Goal: Task Accomplishment & Management: Manage account settings

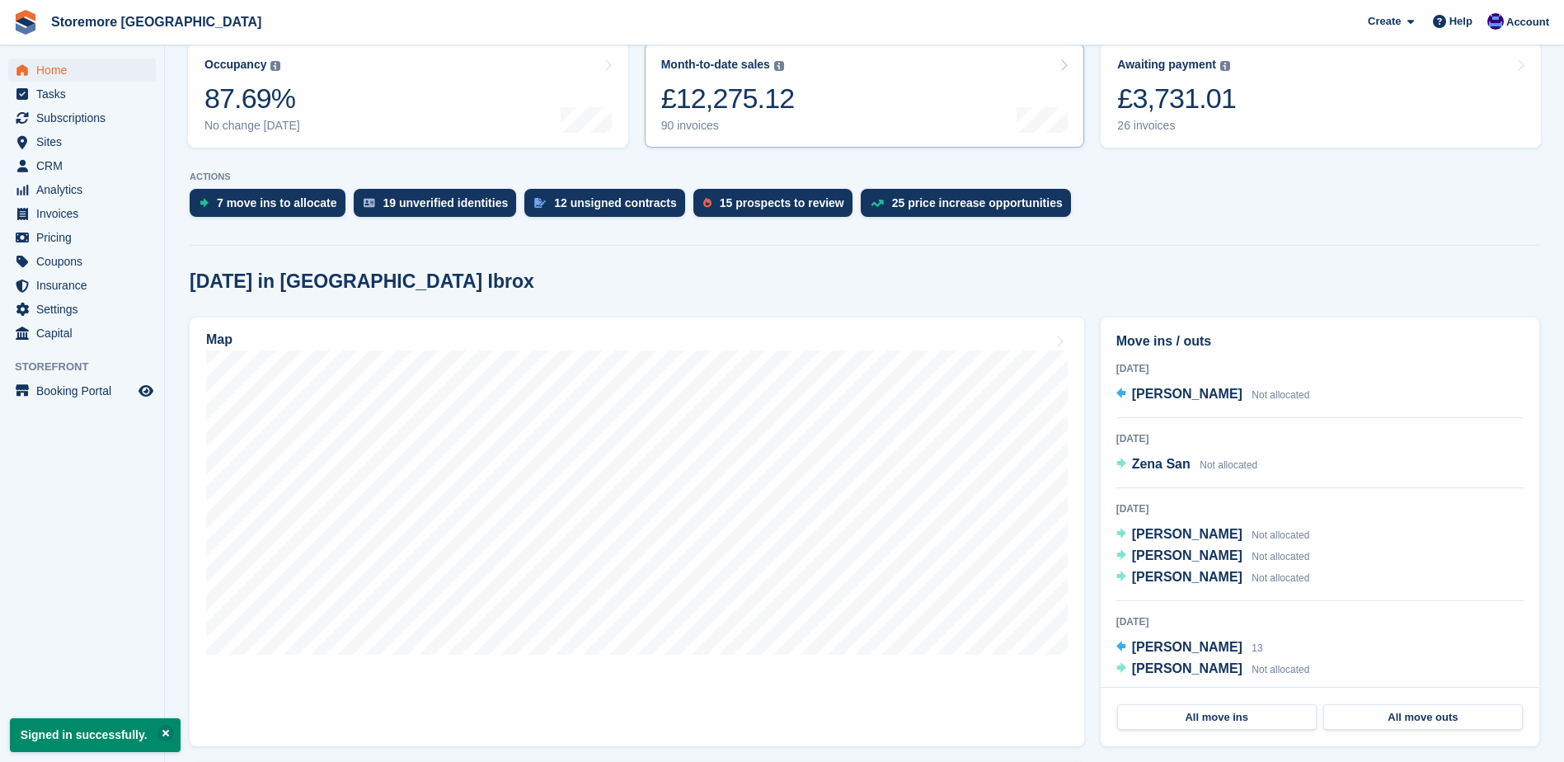
scroll to position [247, 0]
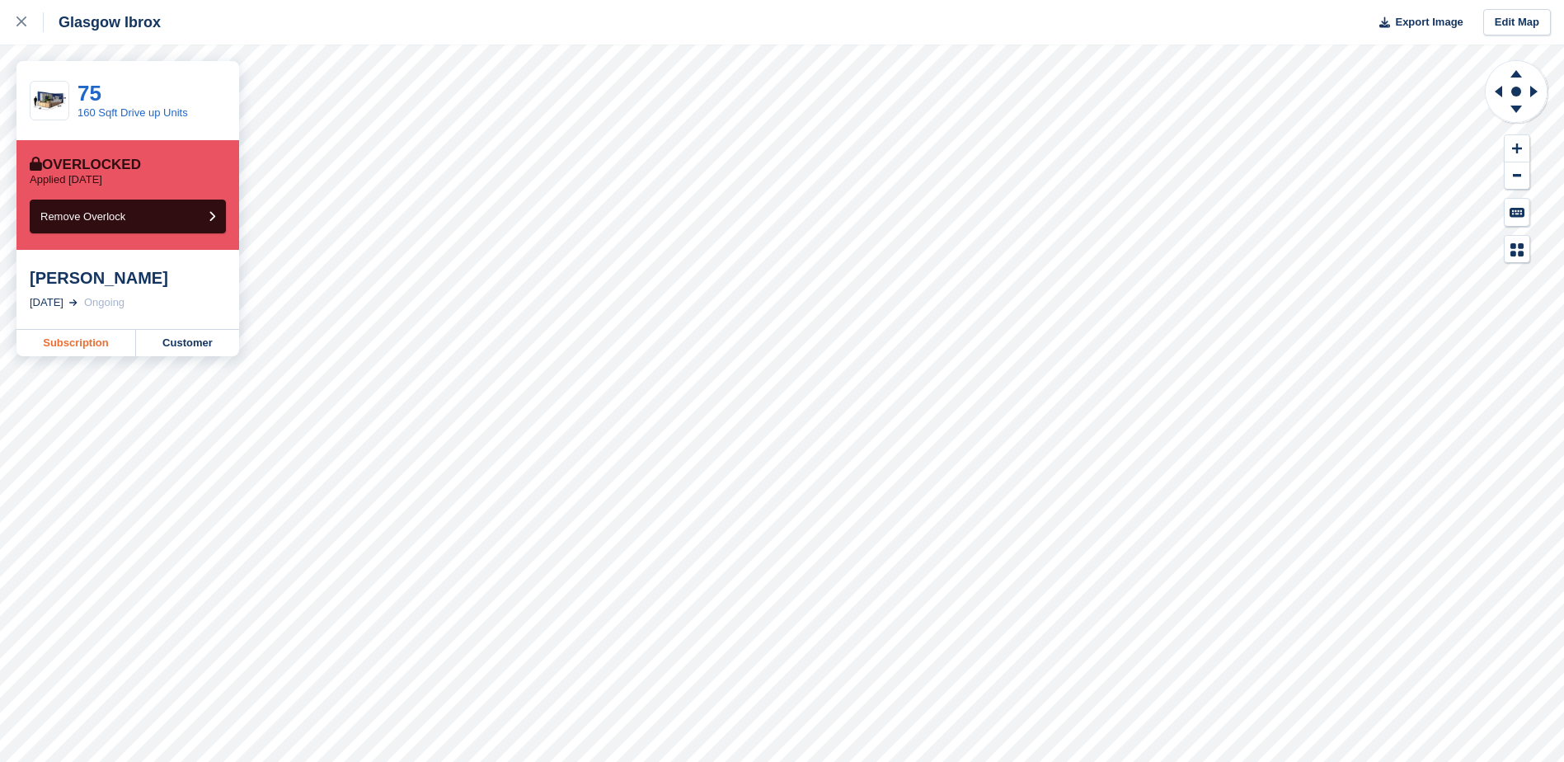
click at [111, 336] on link "Subscription" at bounding box center [76, 343] width 120 height 26
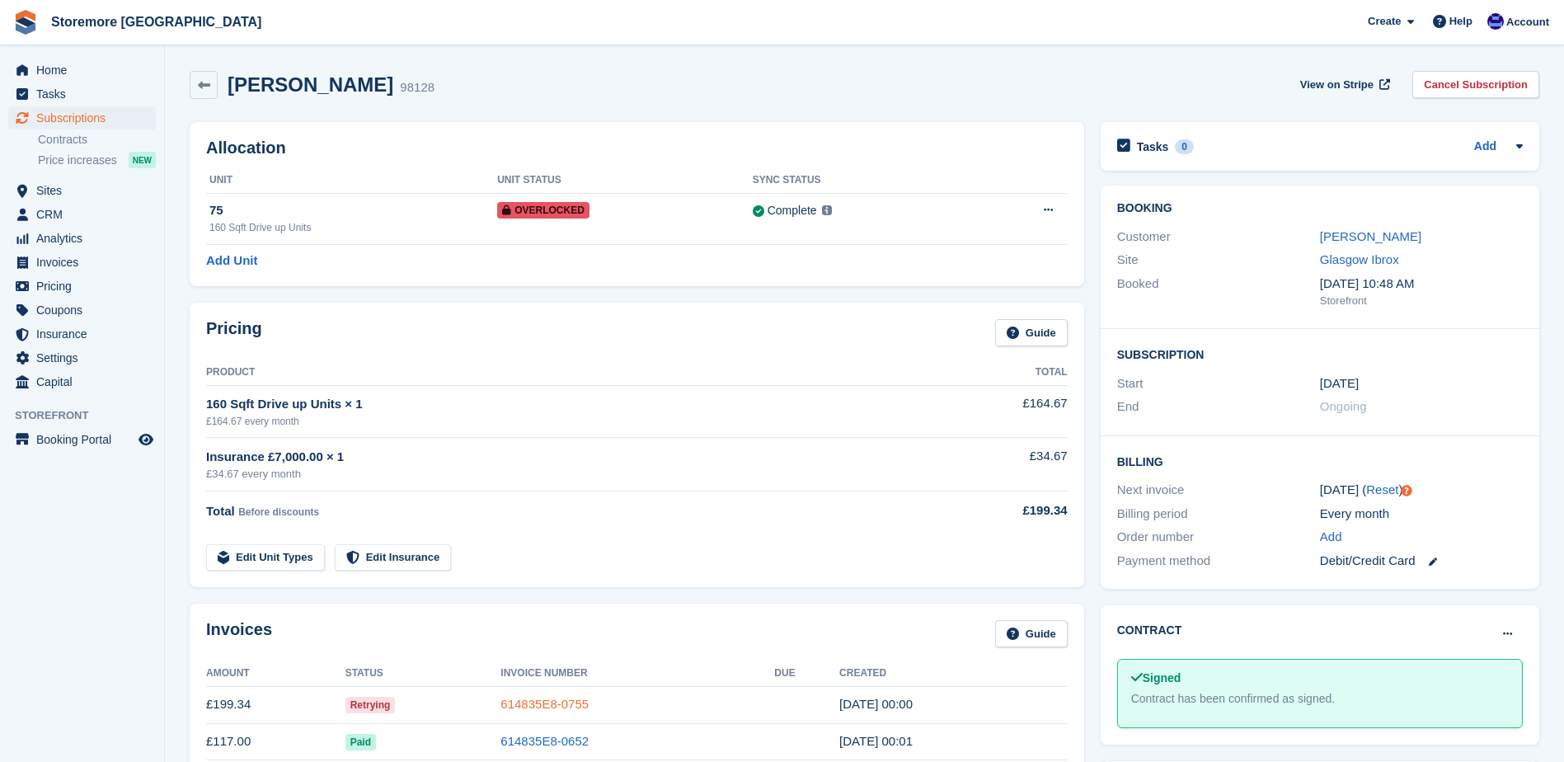
click at [568, 701] on link "614835E8-0755" at bounding box center [545, 704] width 88 height 14
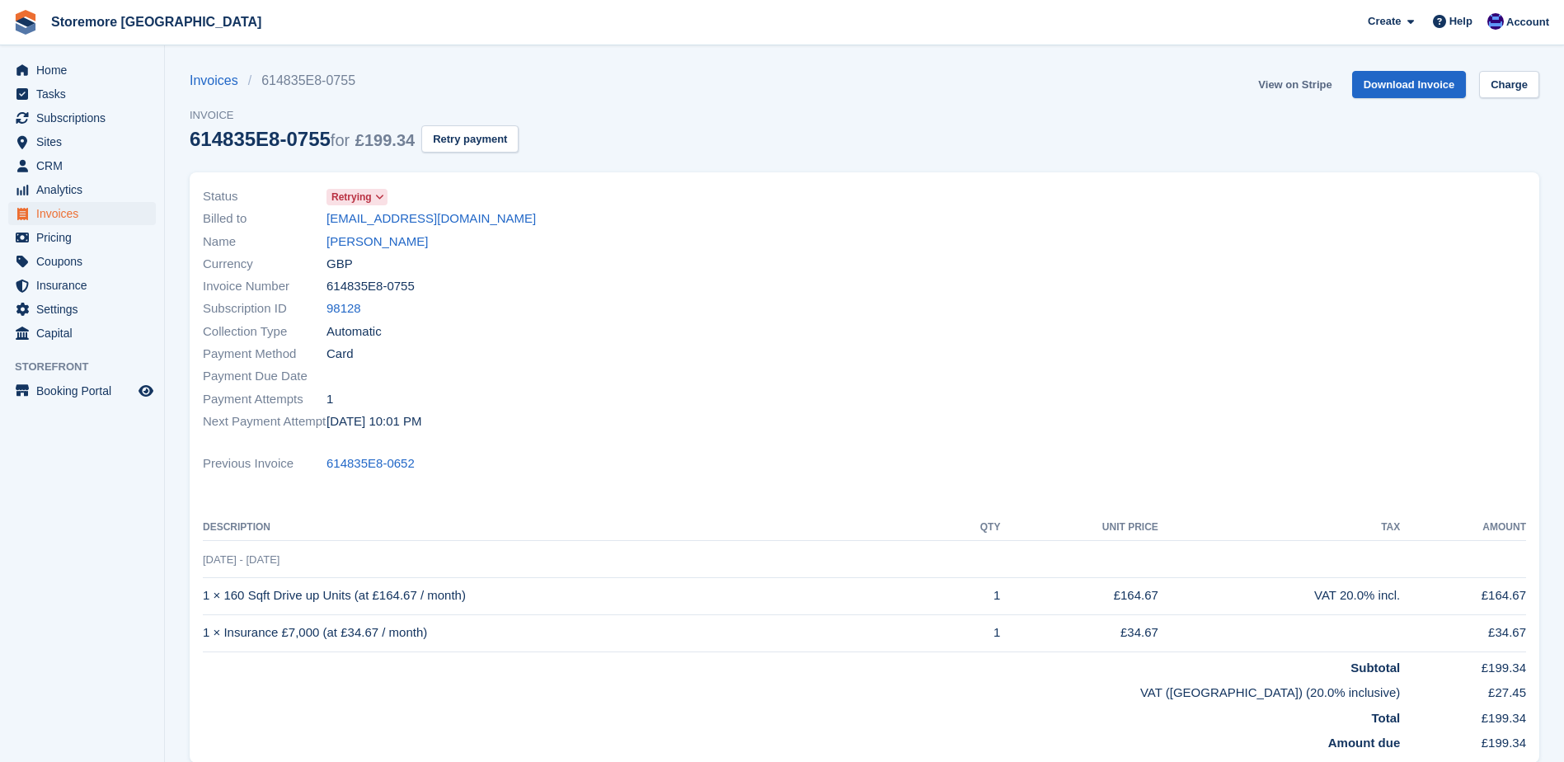
click at [1292, 96] on link "View on Stripe" at bounding box center [1295, 84] width 87 height 27
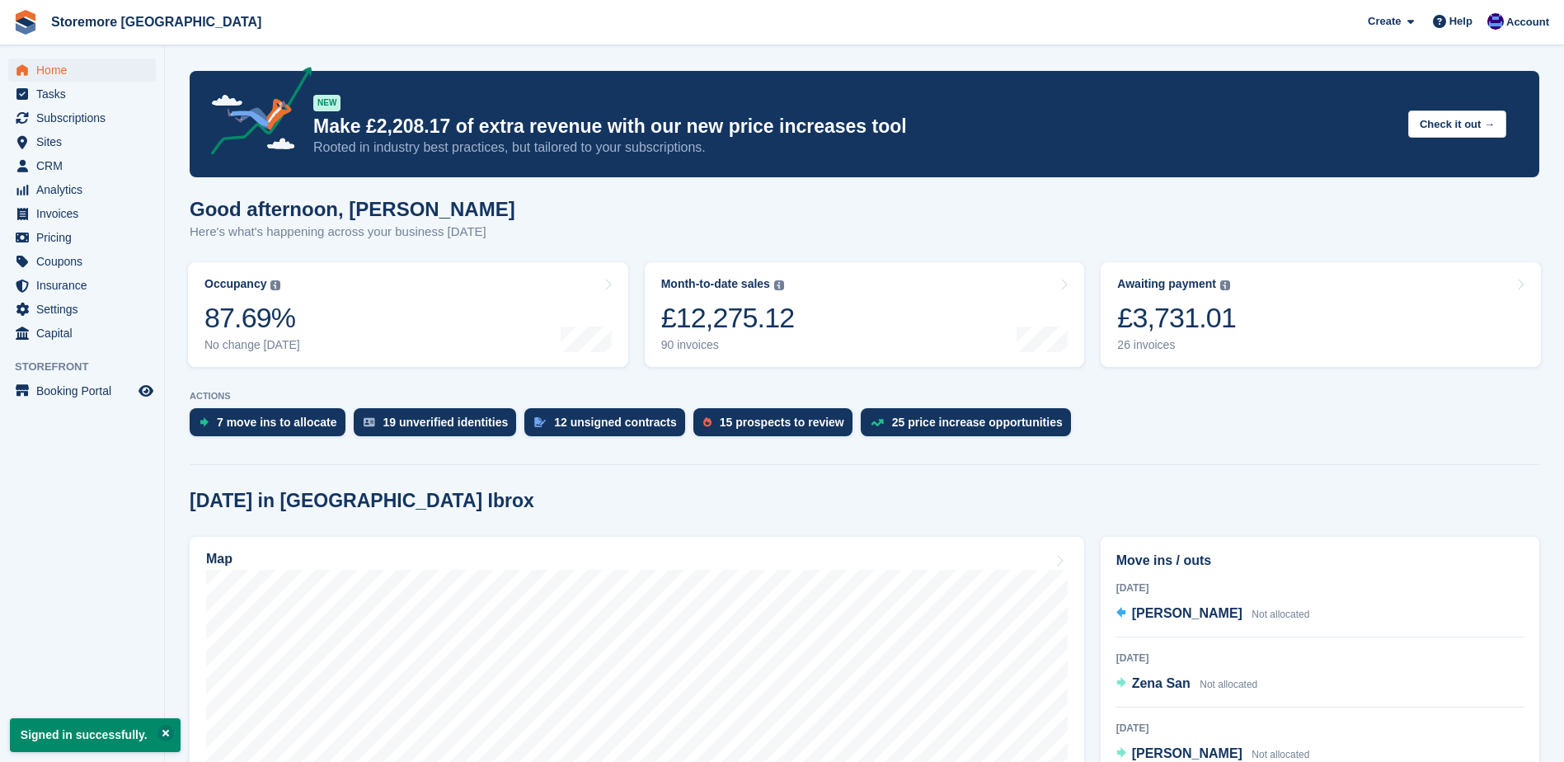
scroll to position [247, 0]
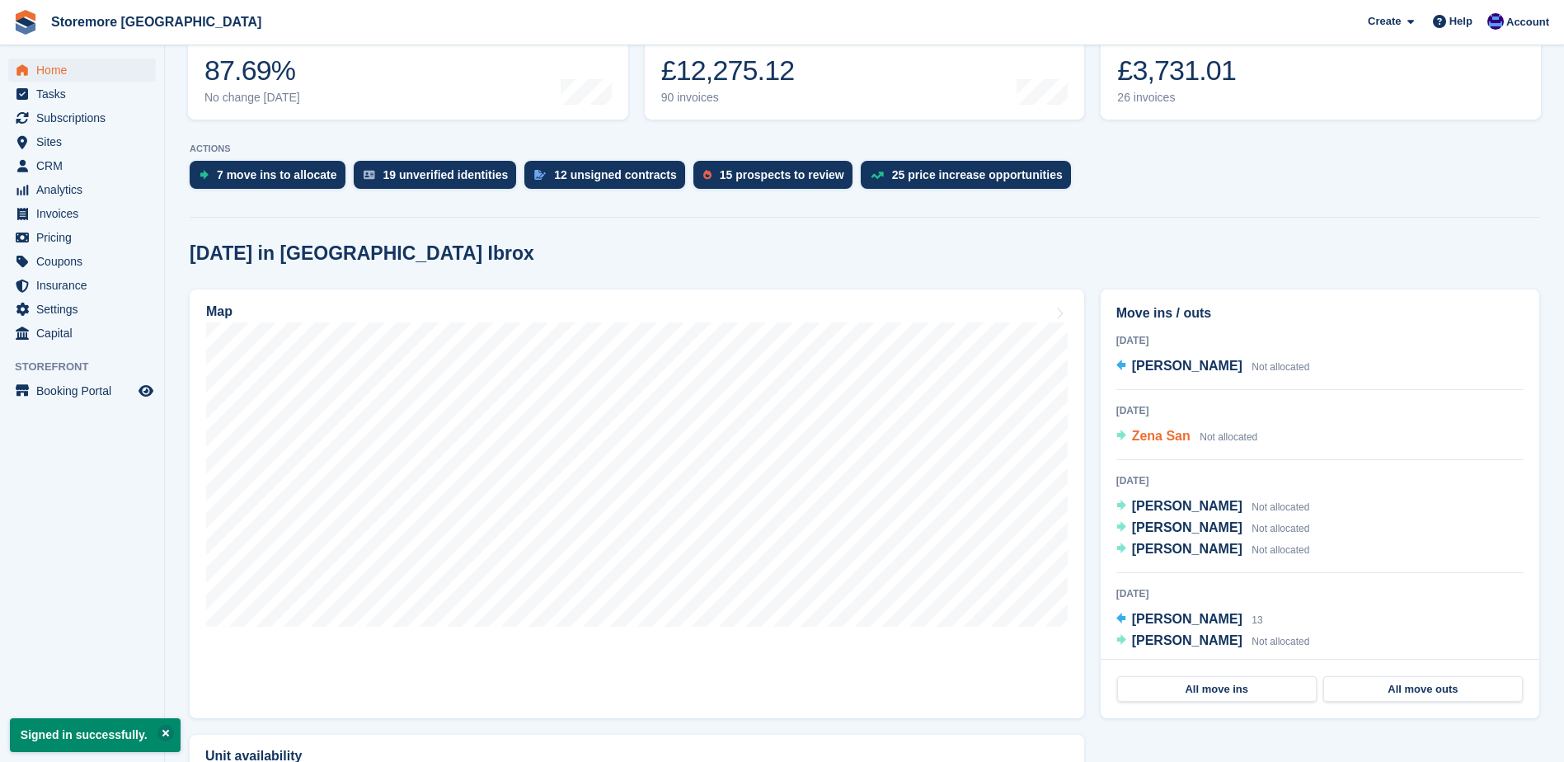
click at [1164, 445] on div "Zena San Not allocated" at bounding box center [1195, 436] width 126 height 21
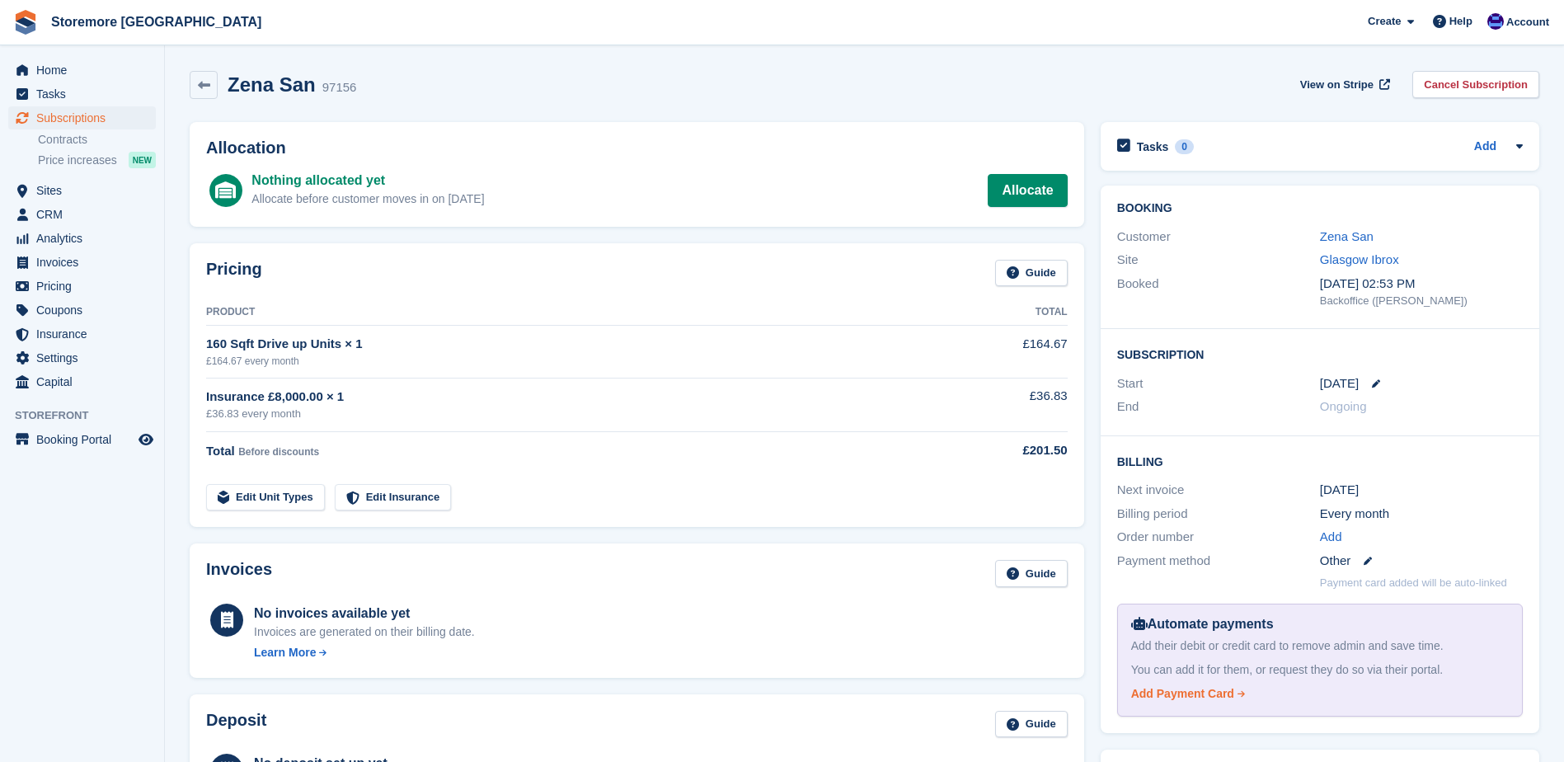
click at [1177, 689] on div "Add Payment Card" at bounding box center [1183, 693] width 103 height 17
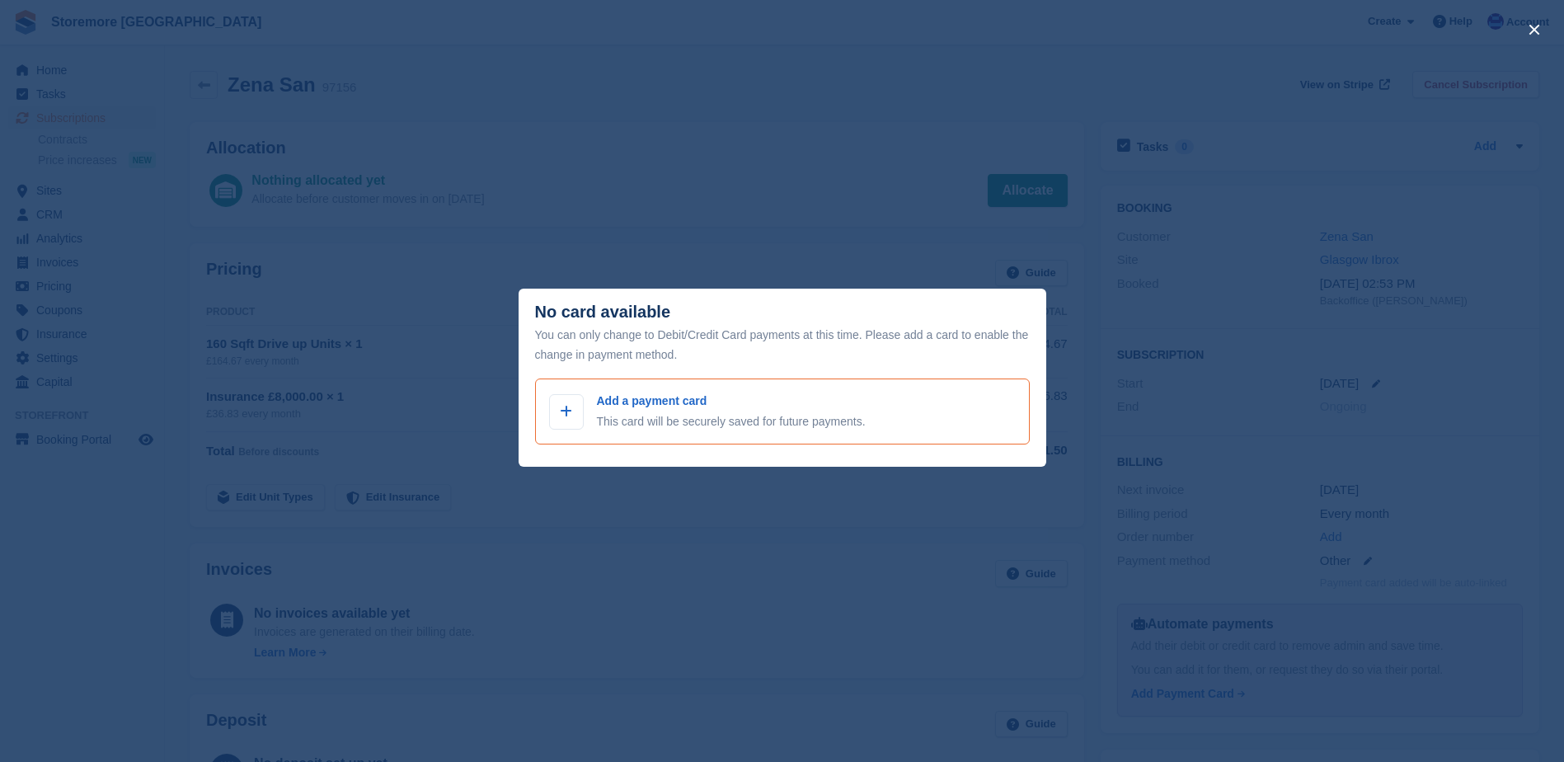
click at [627, 407] on p "Add a payment card" at bounding box center [731, 401] width 269 height 17
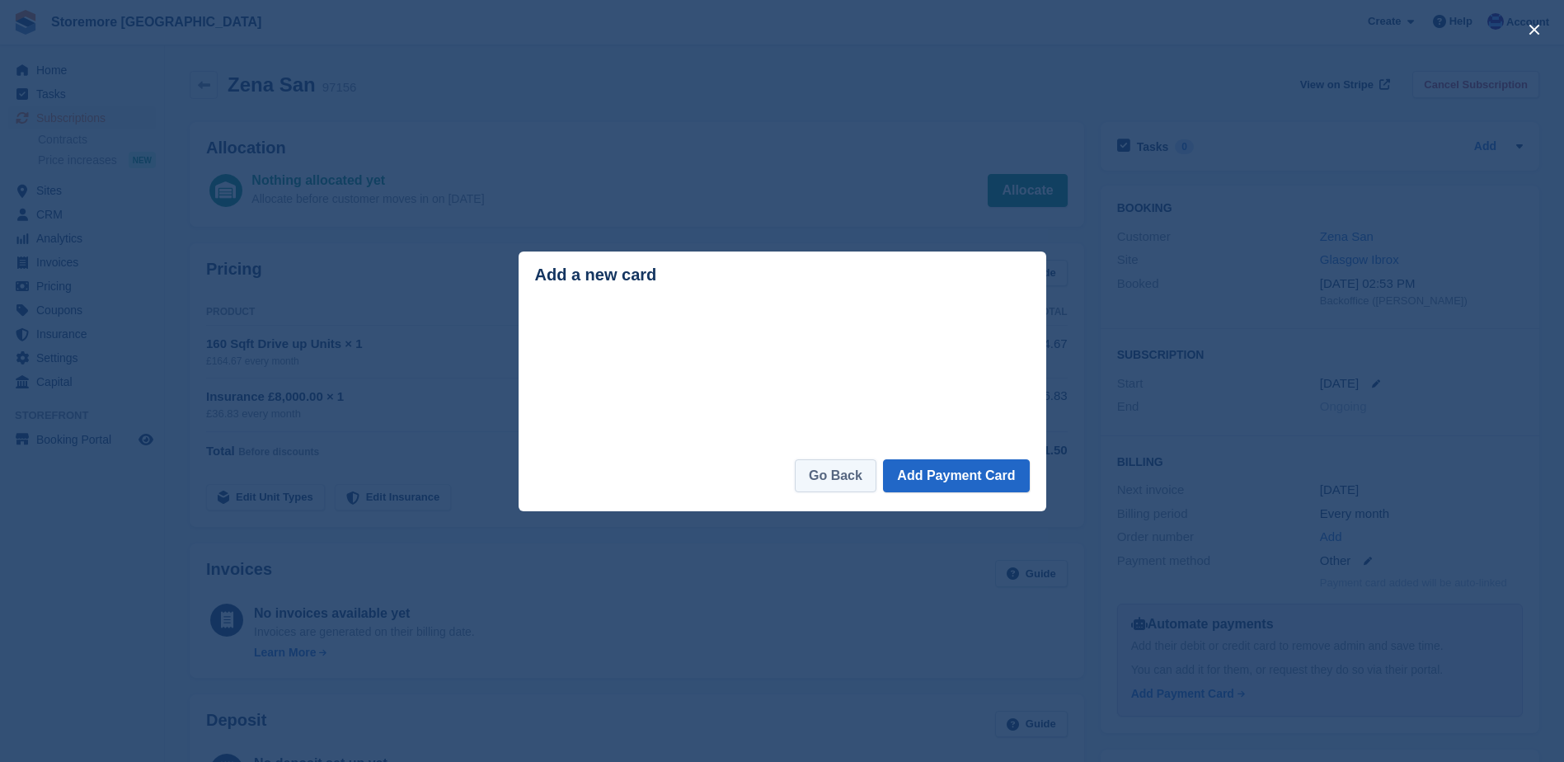
click at [857, 480] on link "Go Back" at bounding box center [836, 475] width 82 height 33
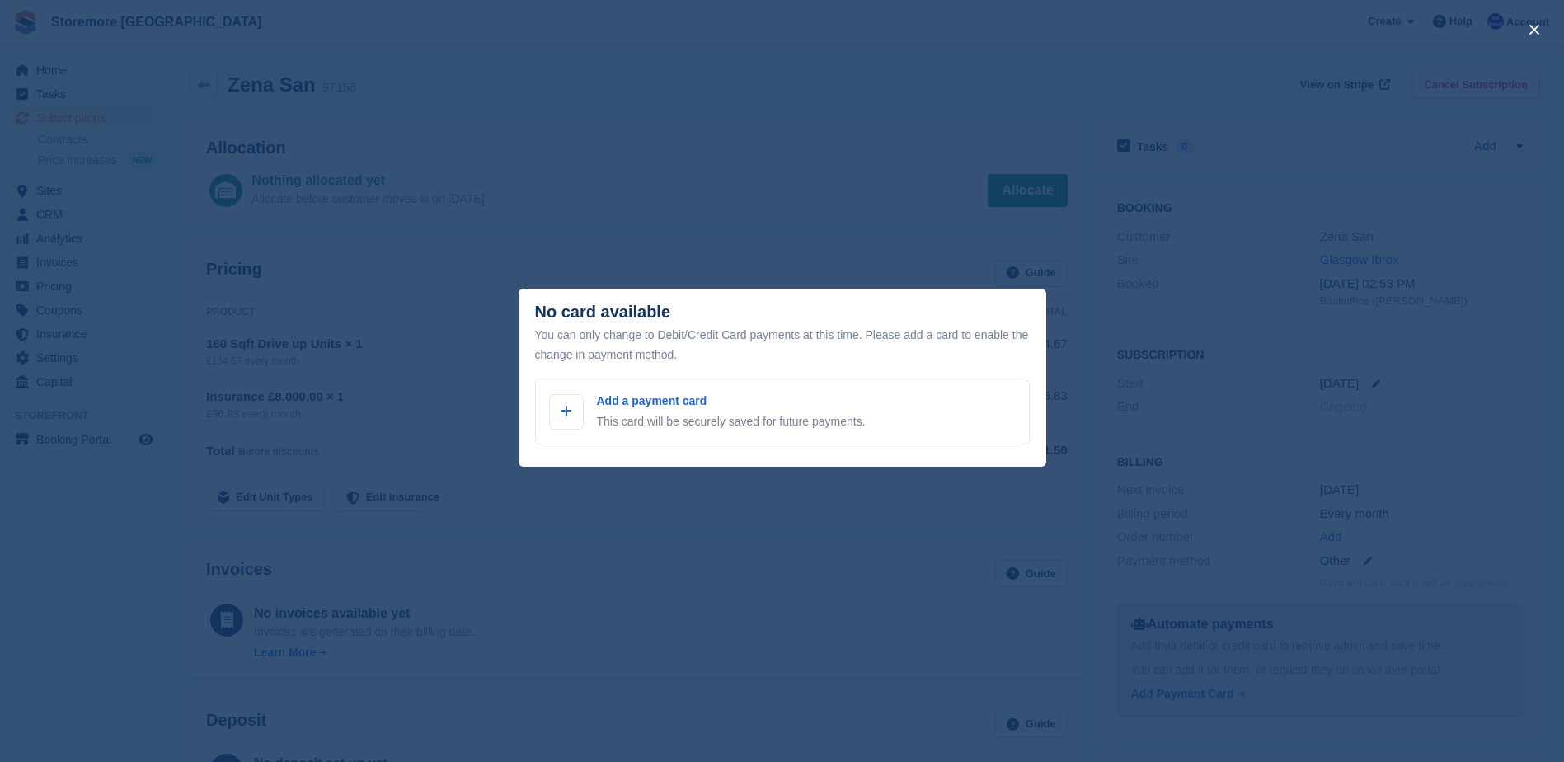
click at [628, 234] on div "close" at bounding box center [782, 381] width 1564 height 762
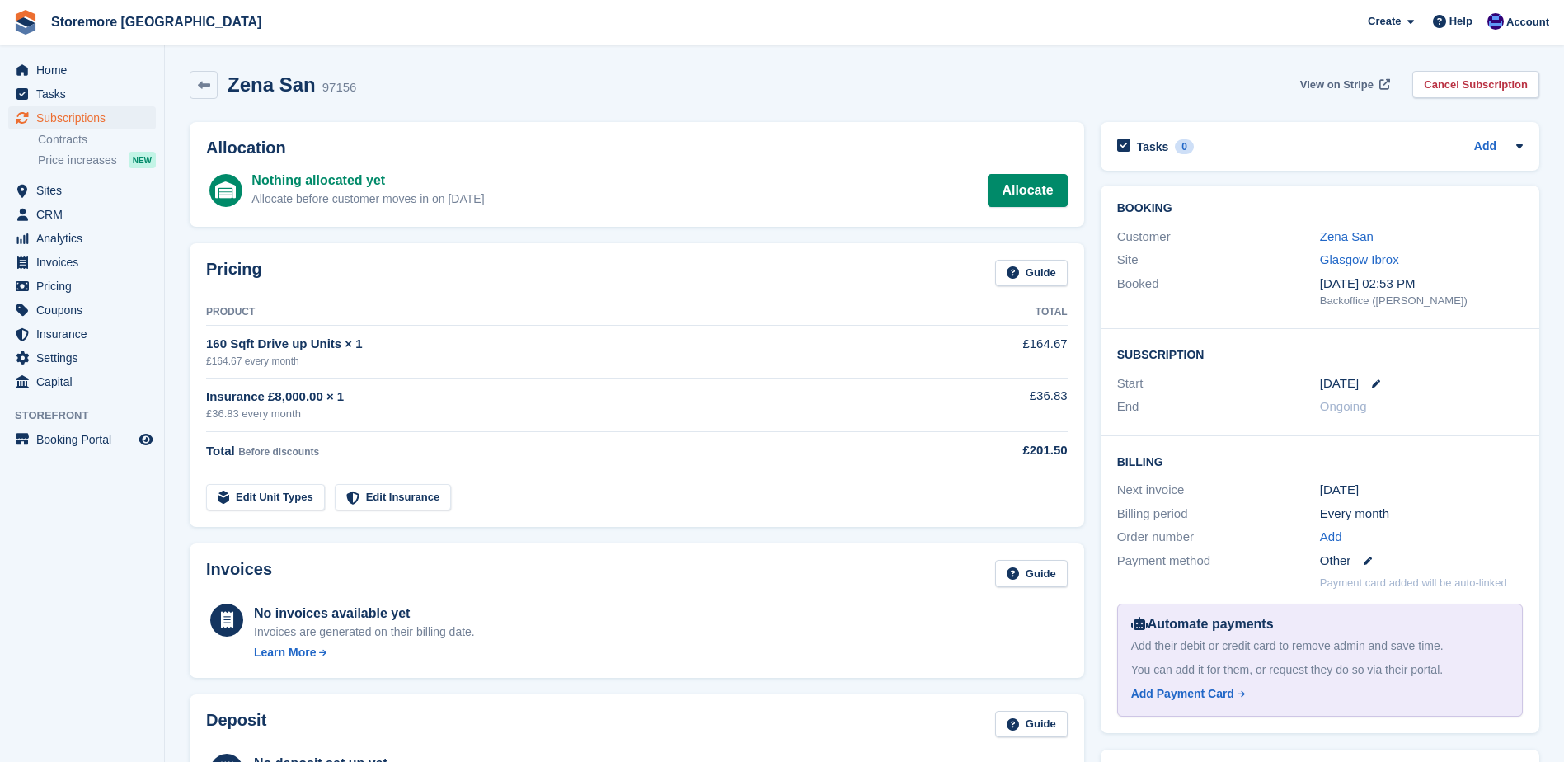
click at [1349, 88] on span "View on Stripe" at bounding box center [1337, 85] width 73 height 16
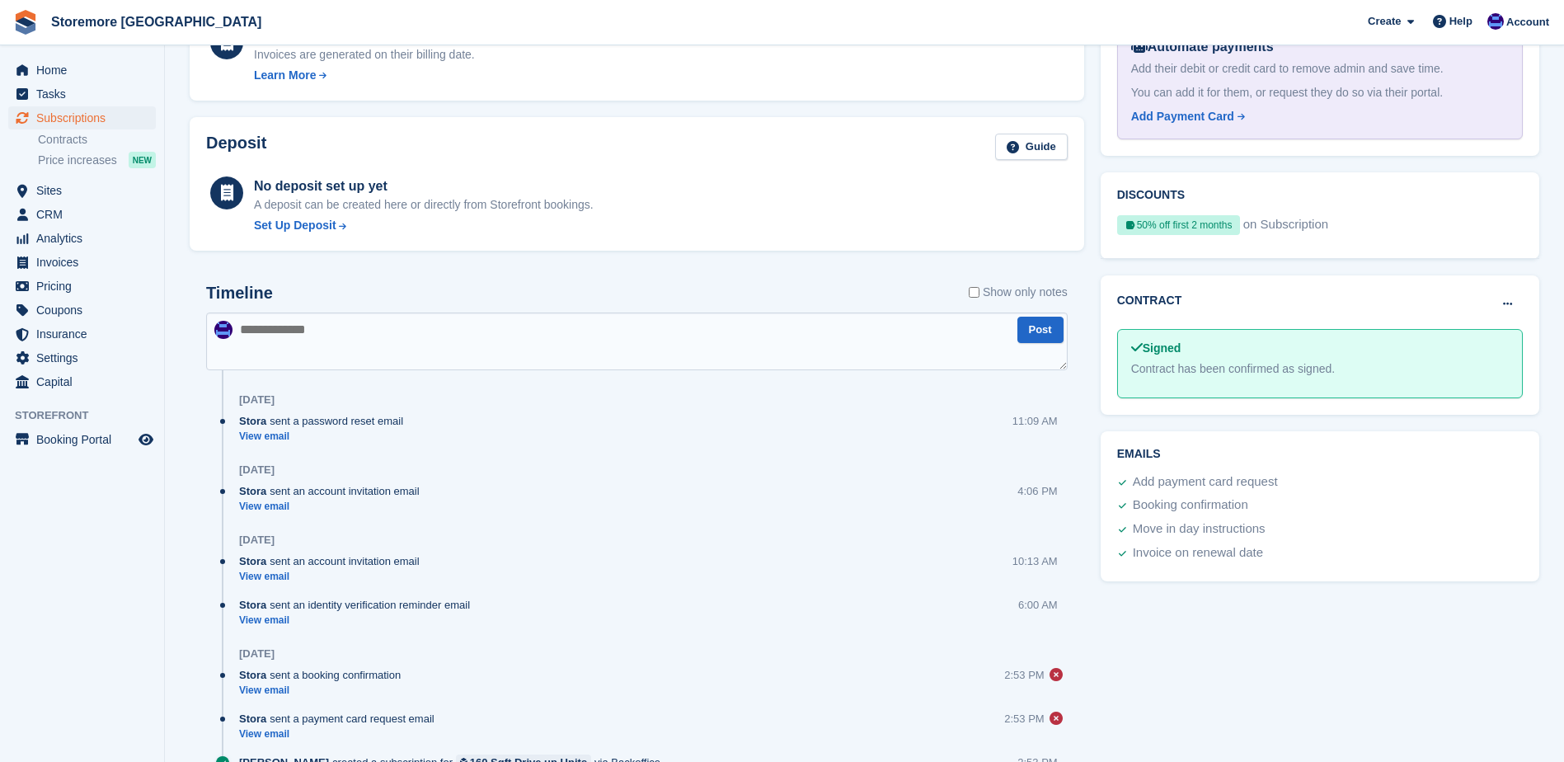
scroll to position [656, 0]
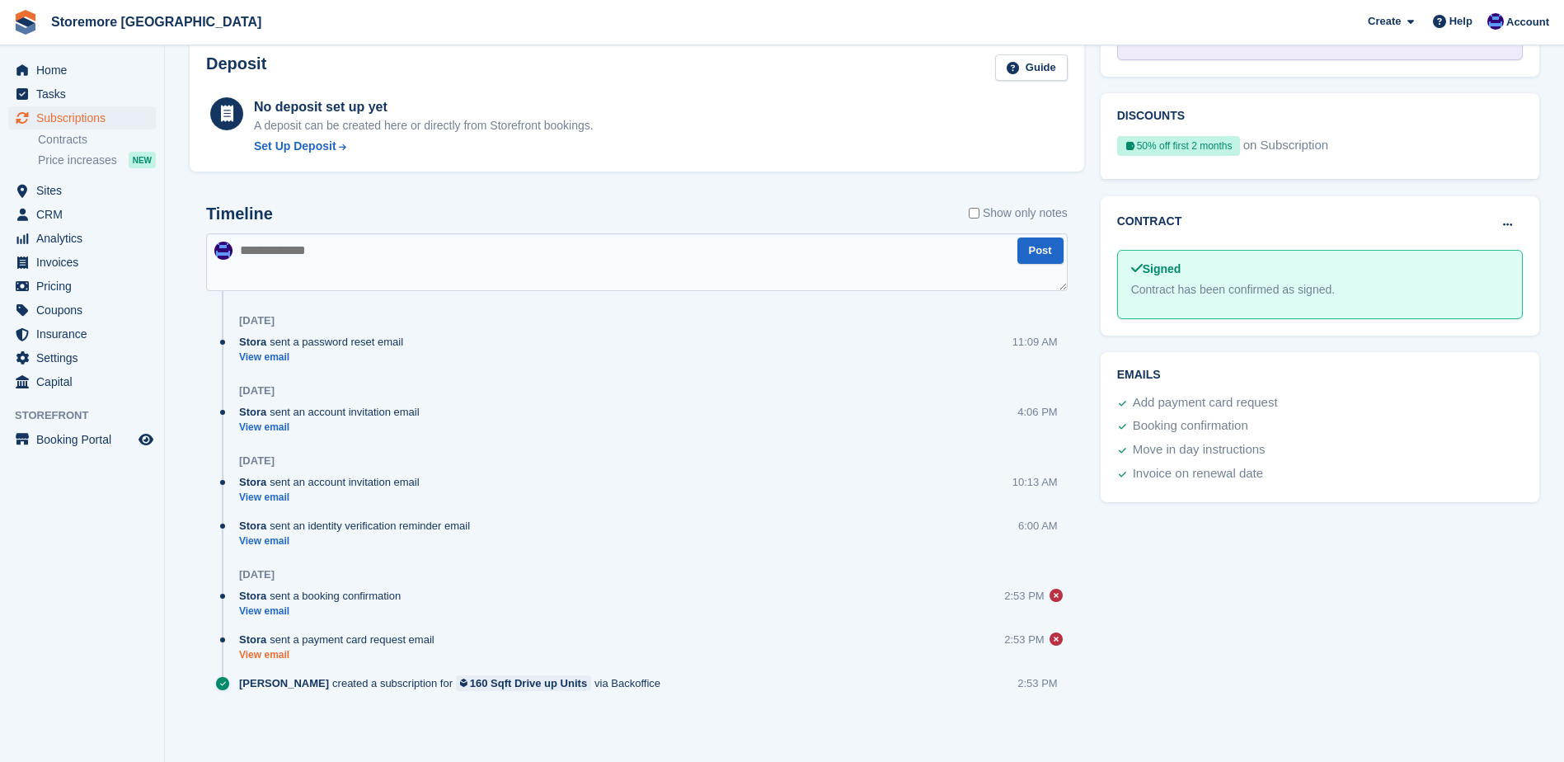
click at [272, 655] on link "View email" at bounding box center [341, 655] width 204 height 14
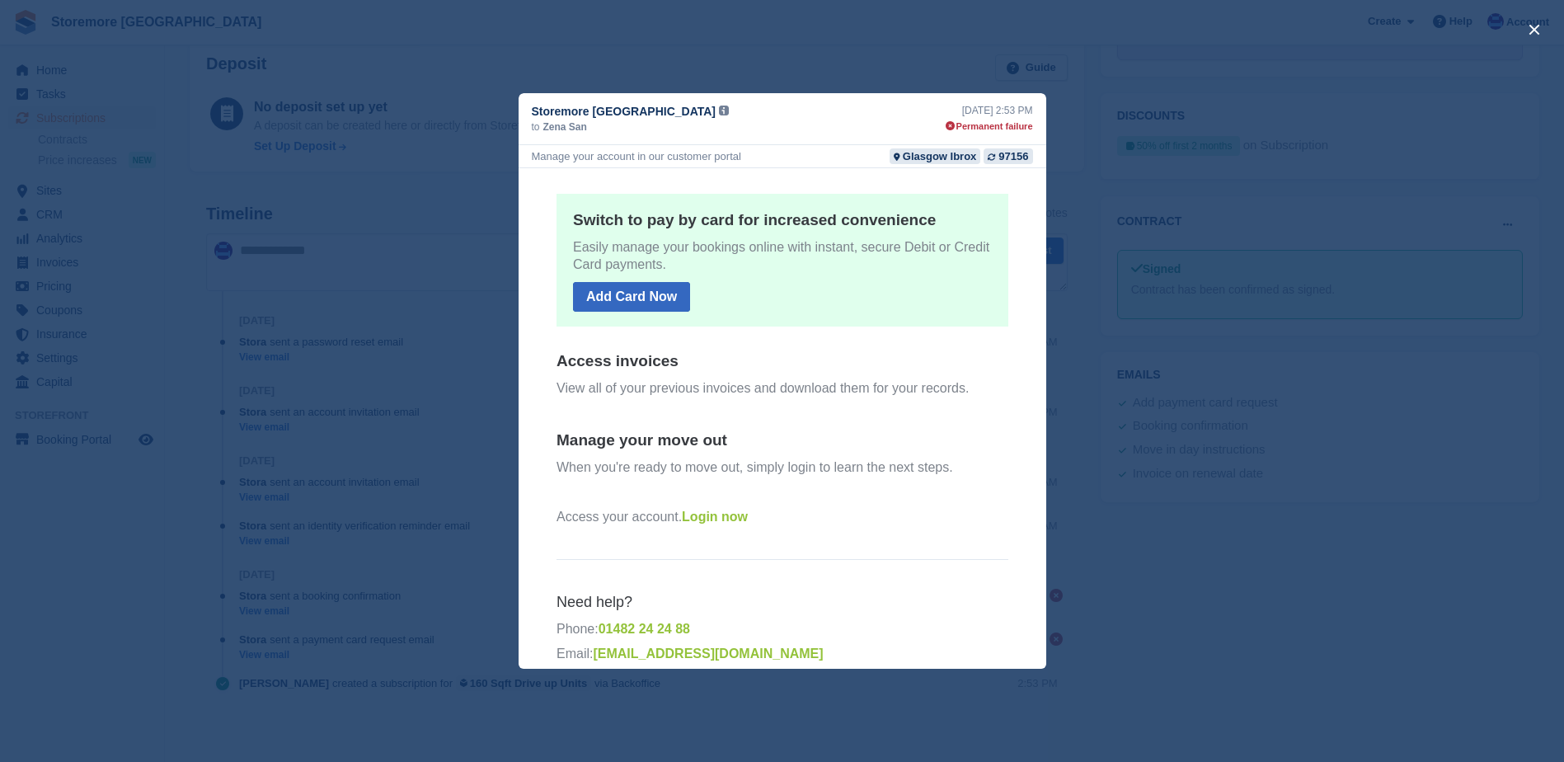
scroll to position [210, 0]
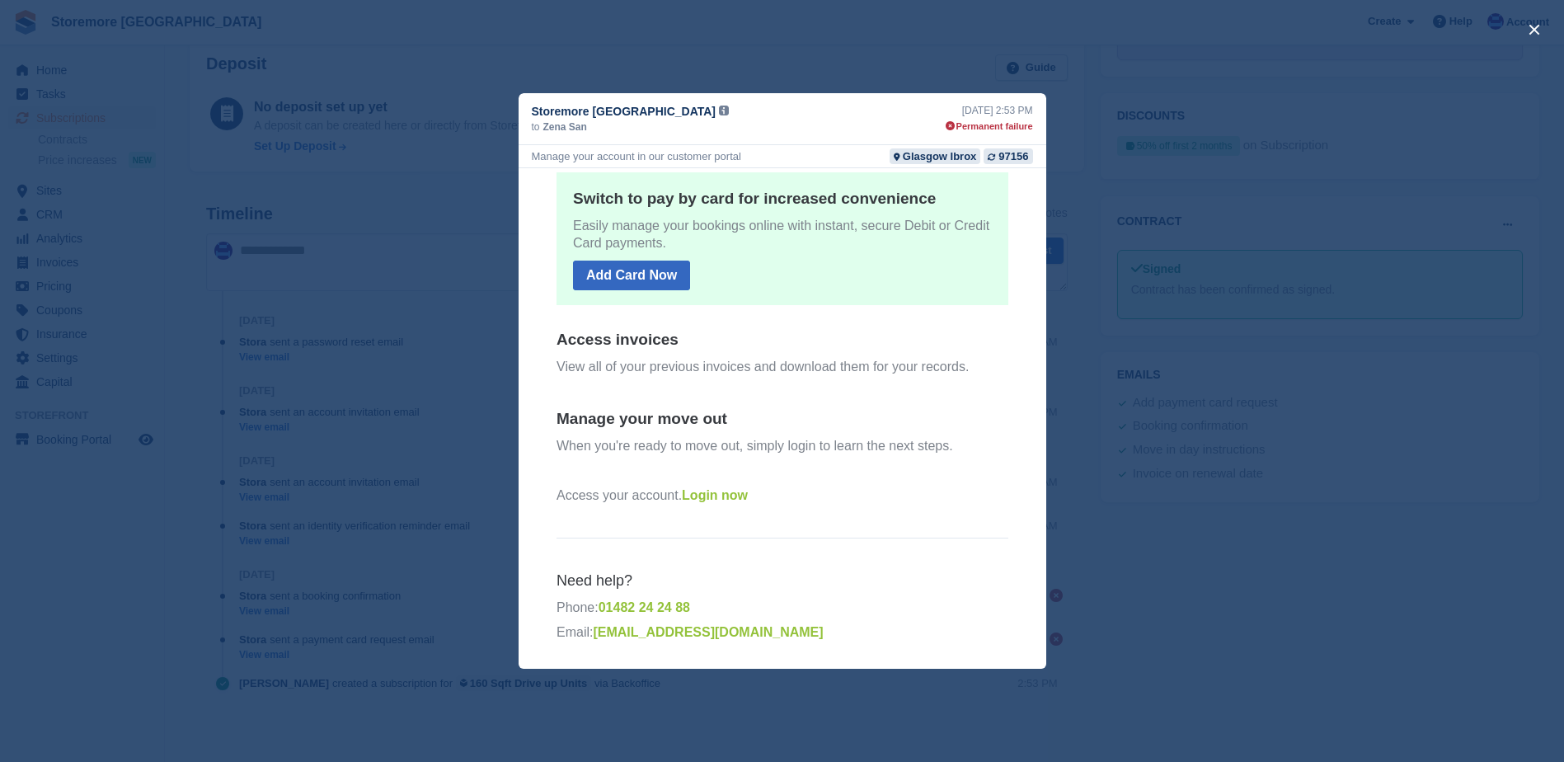
click at [1080, 252] on div "close" at bounding box center [782, 381] width 1564 height 762
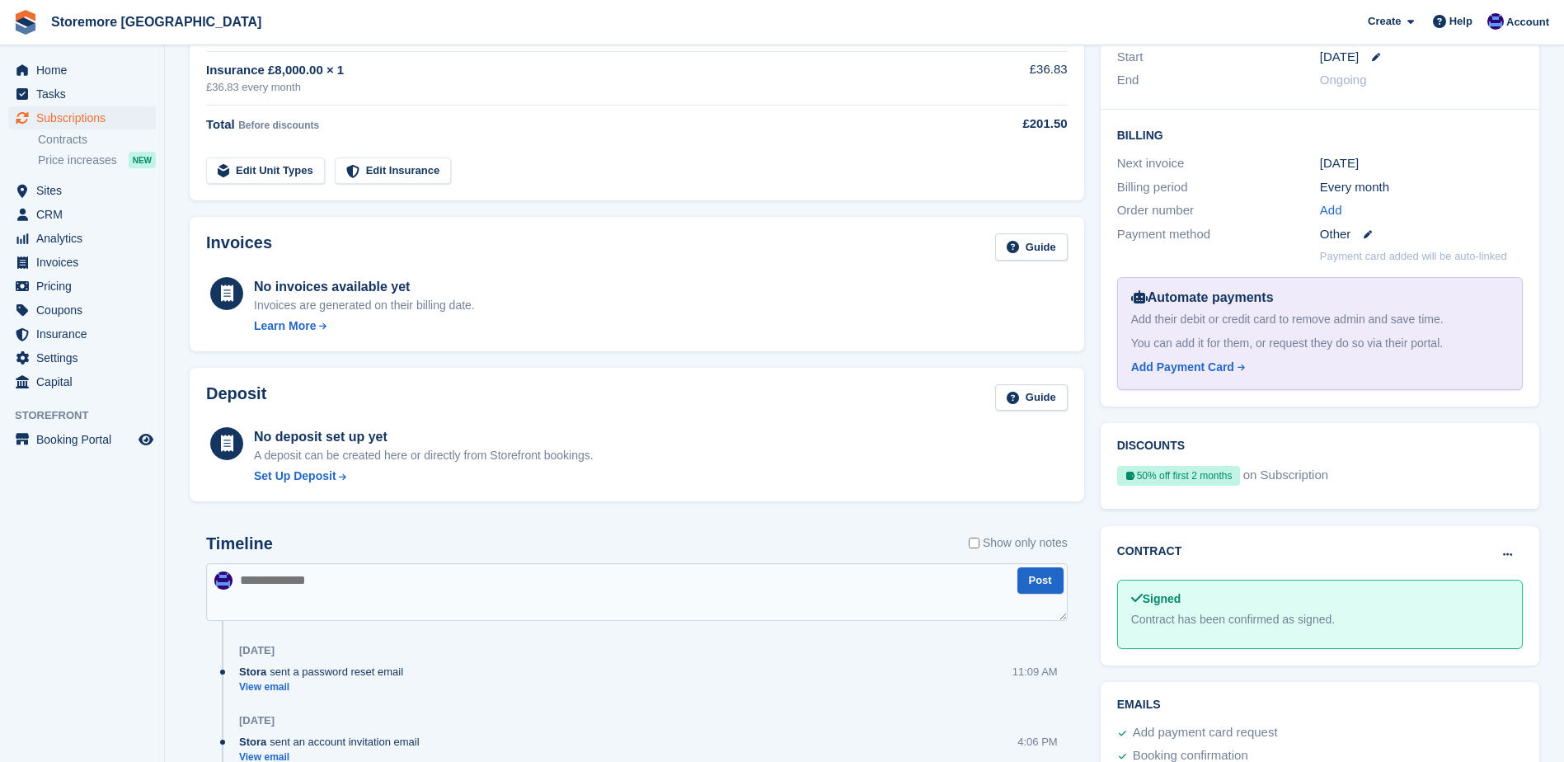
scroll to position [0, 0]
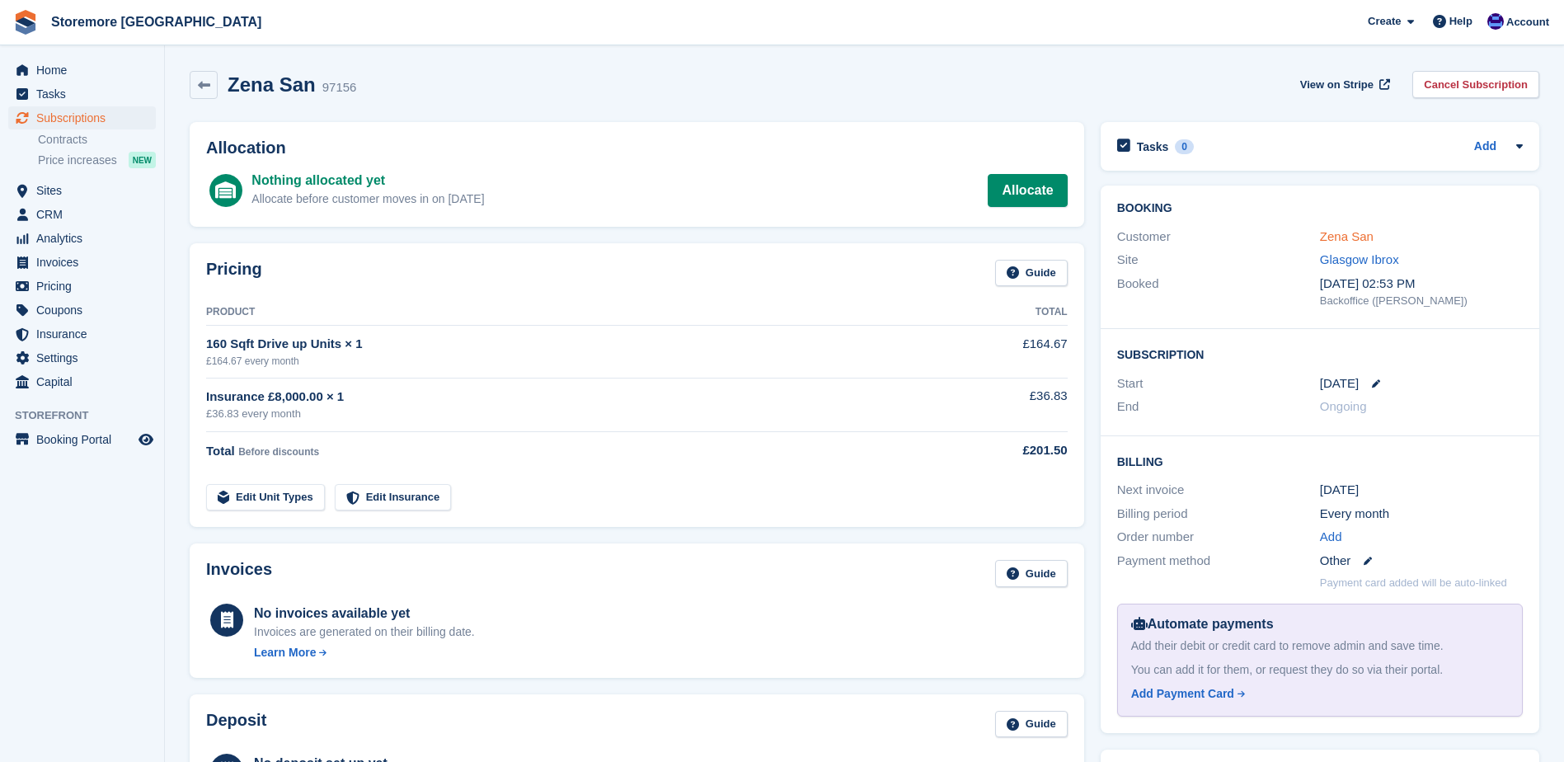
click at [1332, 243] on link "Zena San" at bounding box center [1347, 236] width 54 height 14
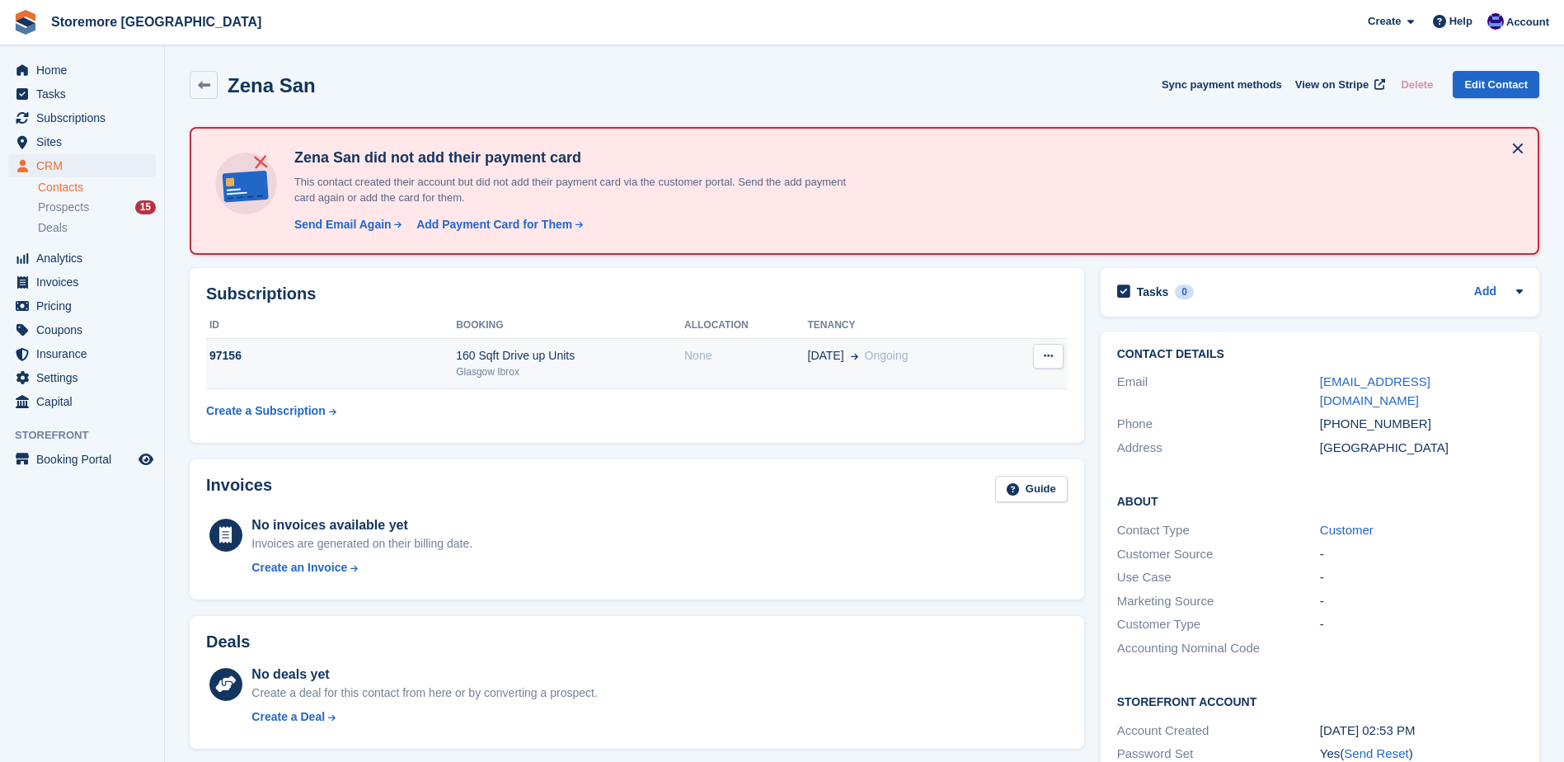
click at [220, 341] on td "97156" at bounding box center [331, 364] width 250 height 50
